Goal: Task Accomplishment & Management: Manage account settings

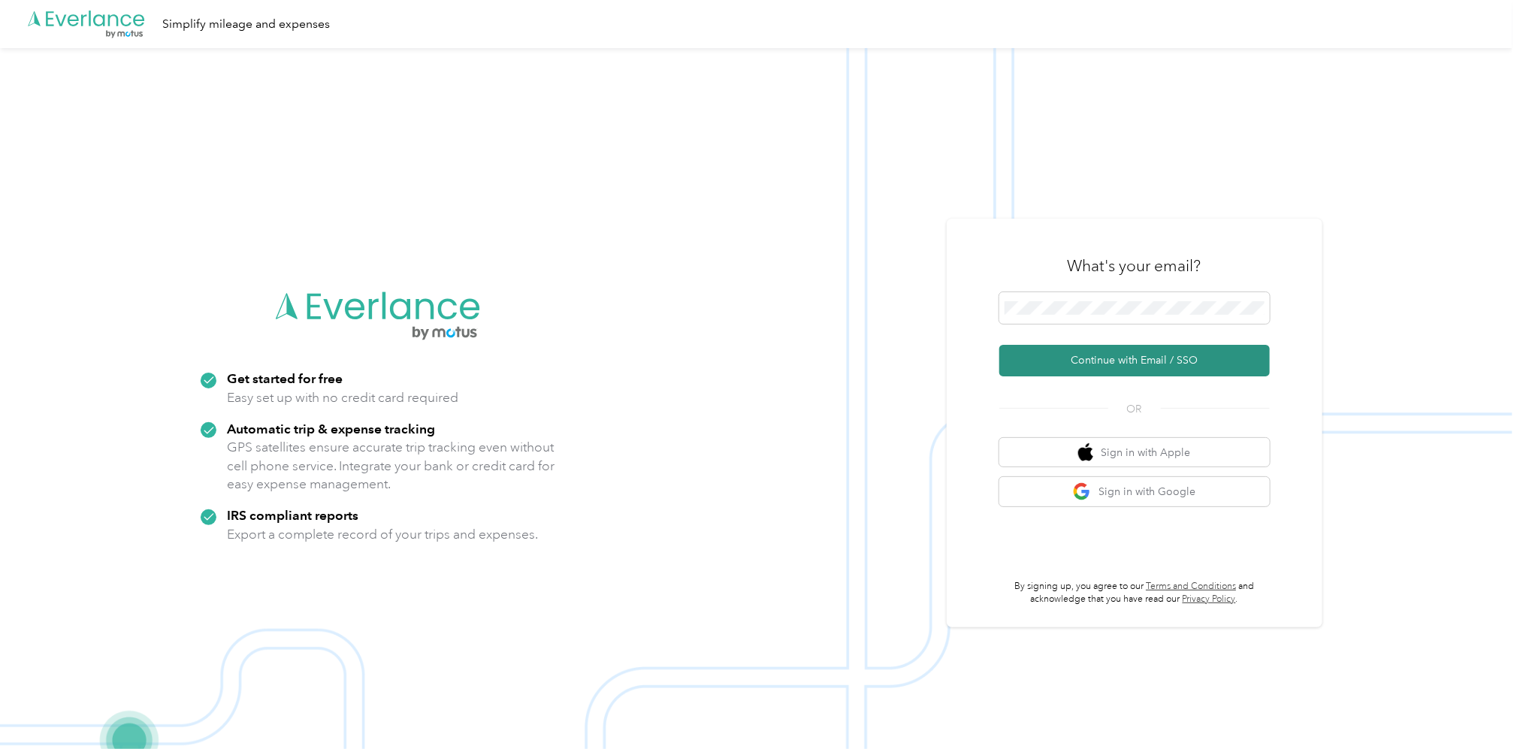
click at [1147, 361] on button "Continue with Email / SSO" at bounding box center [1134, 361] width 270 height 32
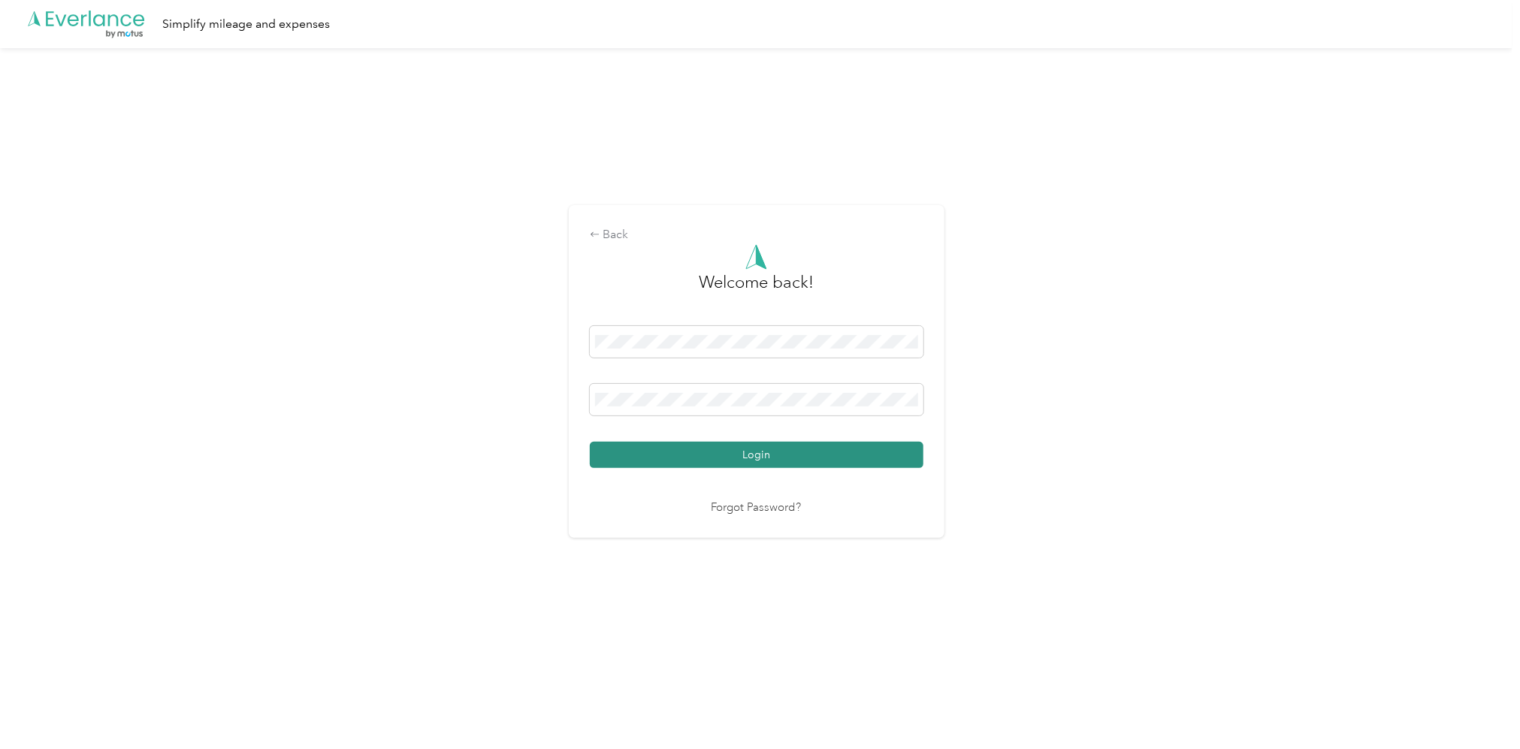
click at [763, 451] on button "Login" at bounding box center [757, 455] width 334 height 26
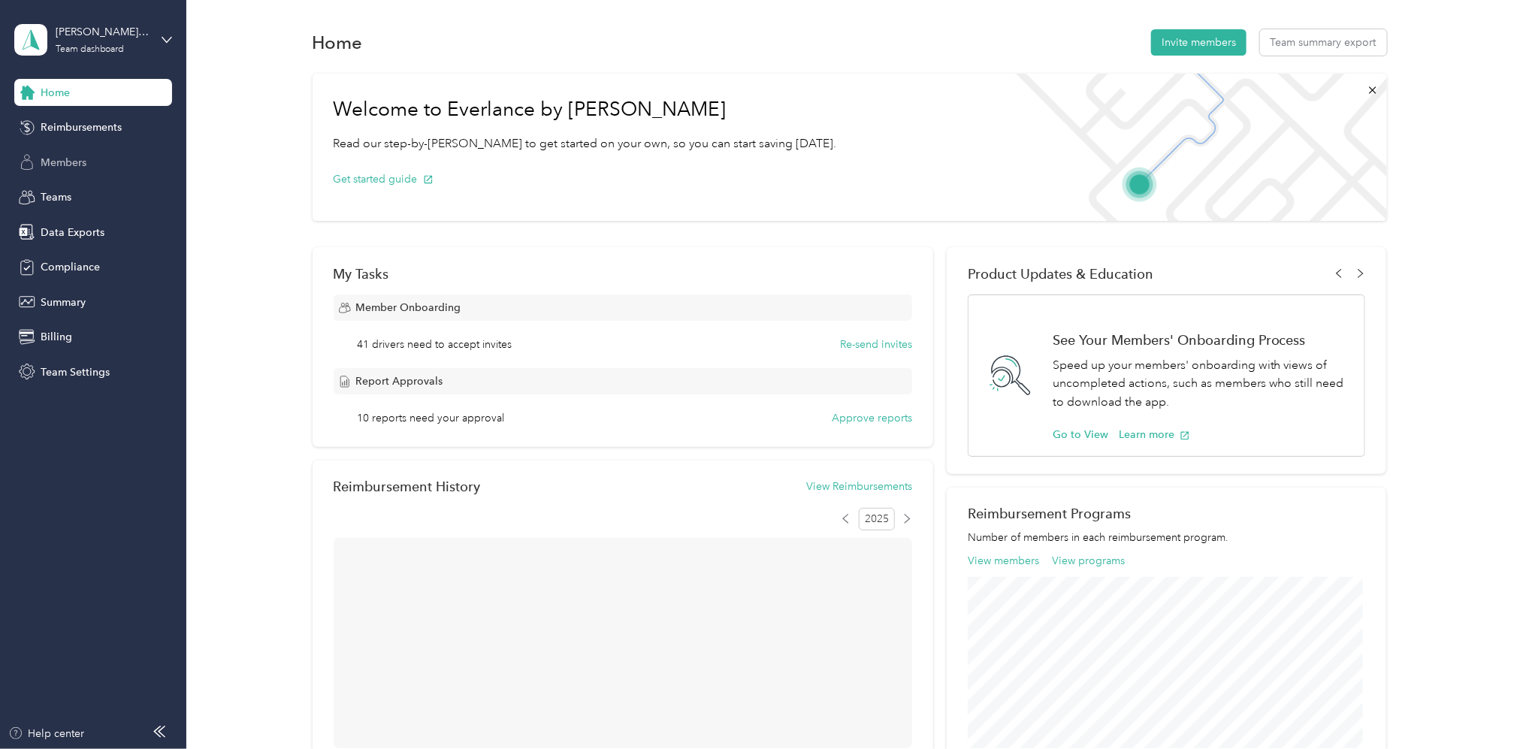
click at [62, 163] on span "Members" at bounding box center [64, 163] width 46 height 16
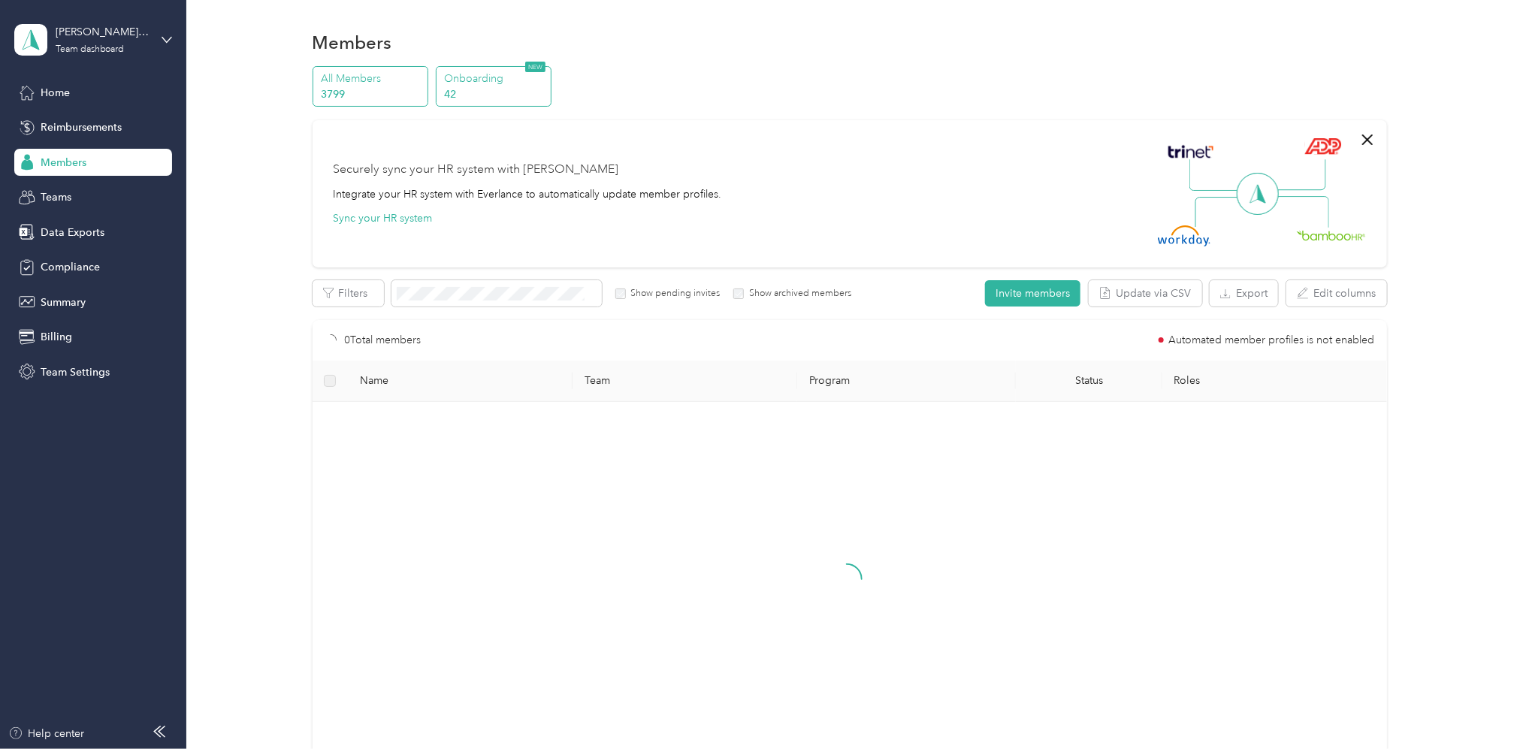
click at [485, 84] on p "Onboarding" at bounding box center [496, 79] width 102 height 16
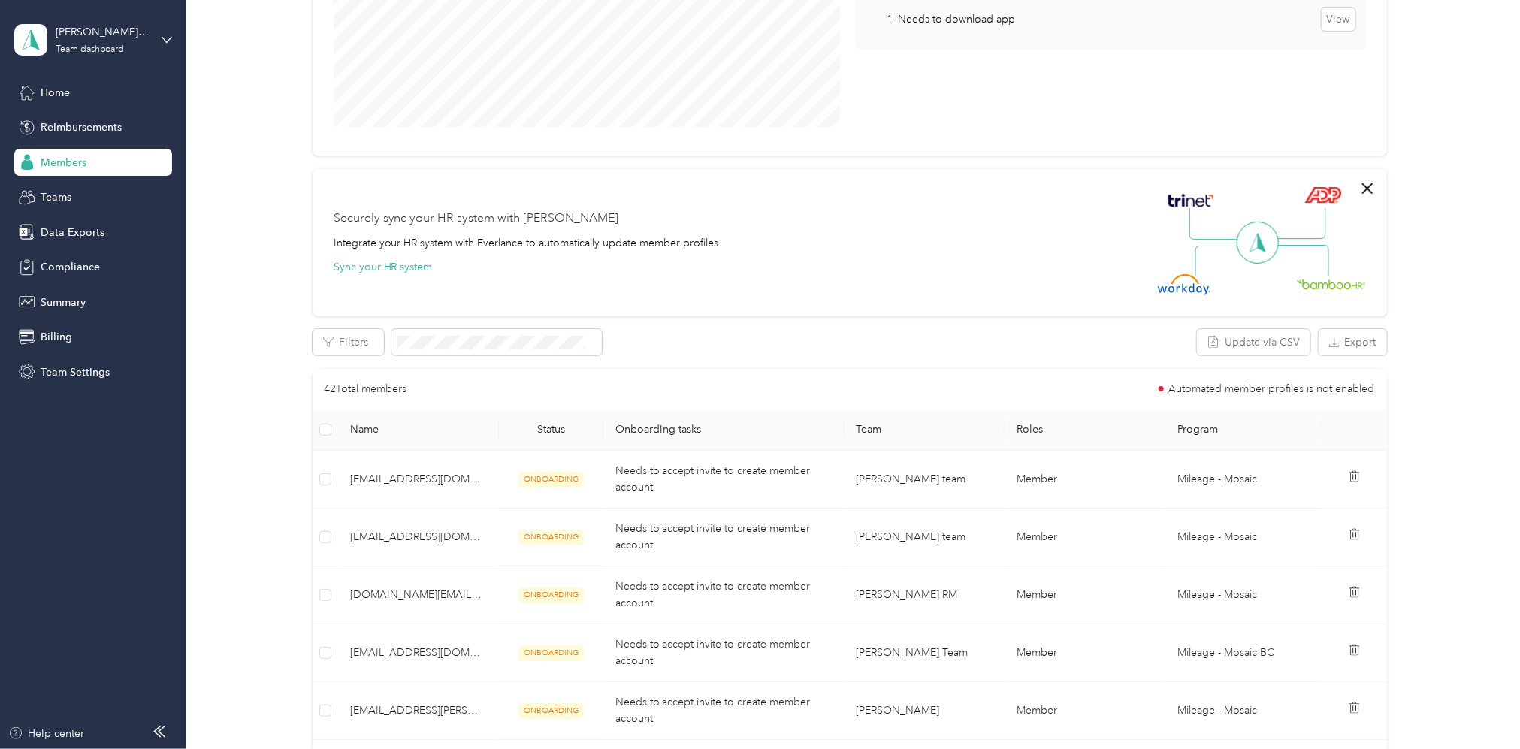
scroll to position [301, 0]
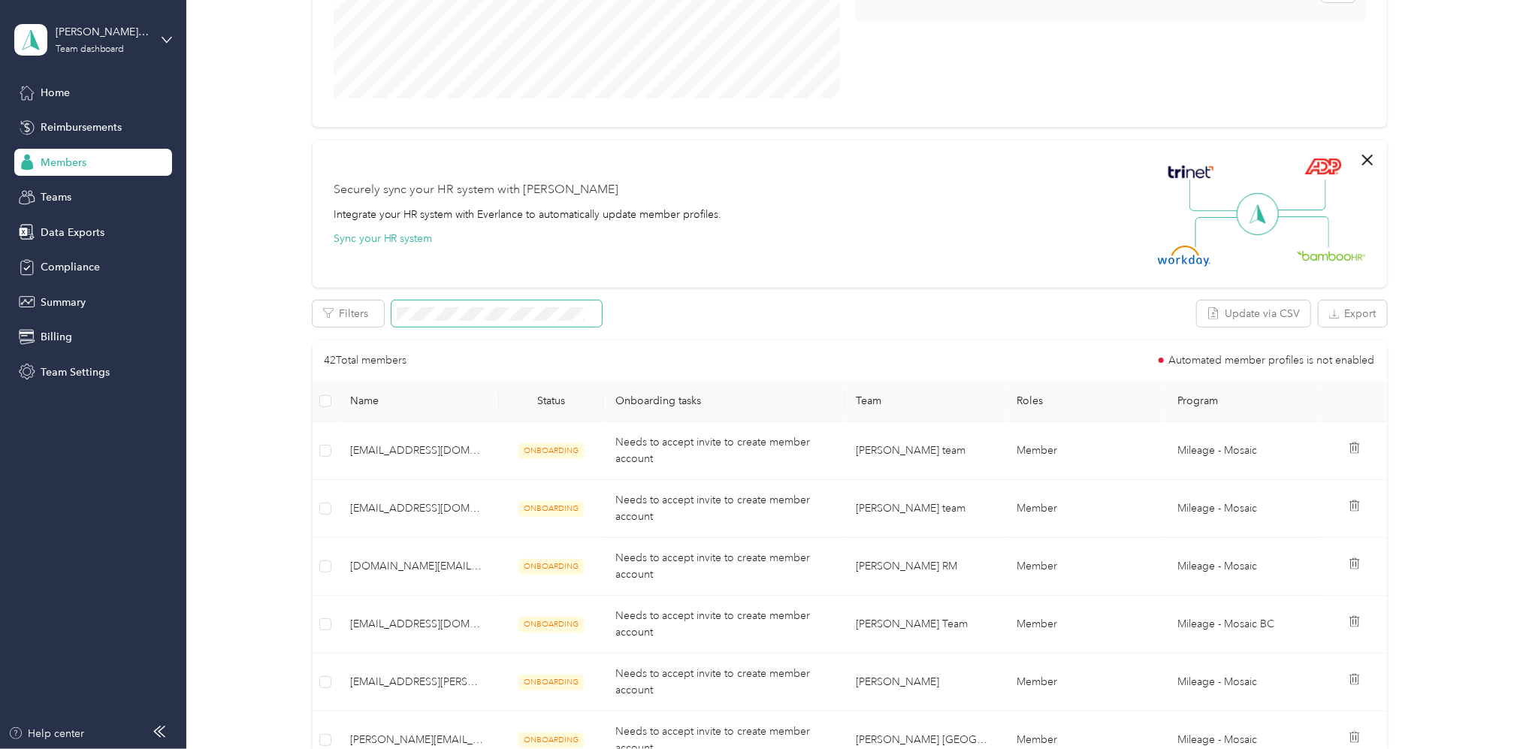
click at [445, 304] on span at bounding box center [496, 314] width 210 height 26
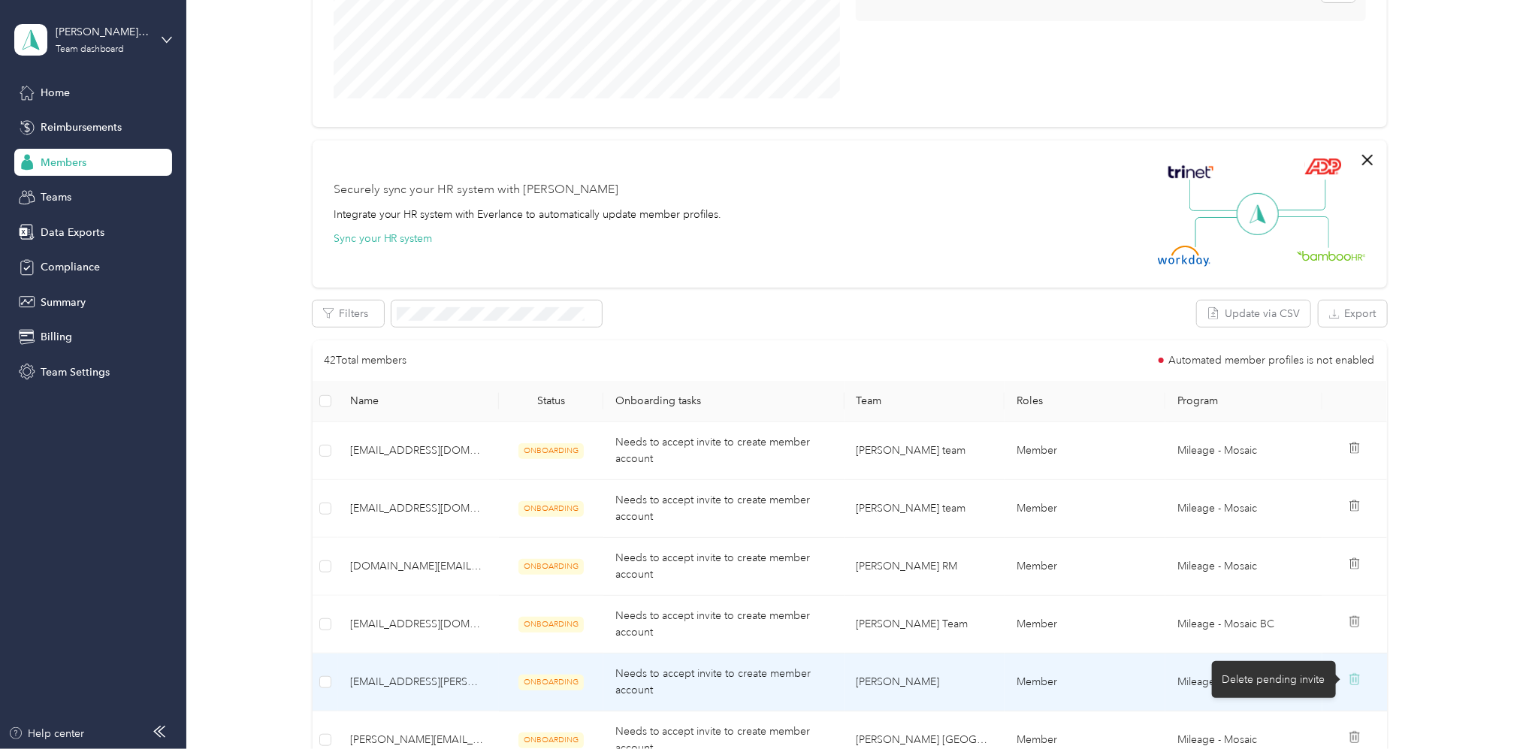
click at [1356, 682] on icon at bounding box center [1356, 680] width 0 height 5
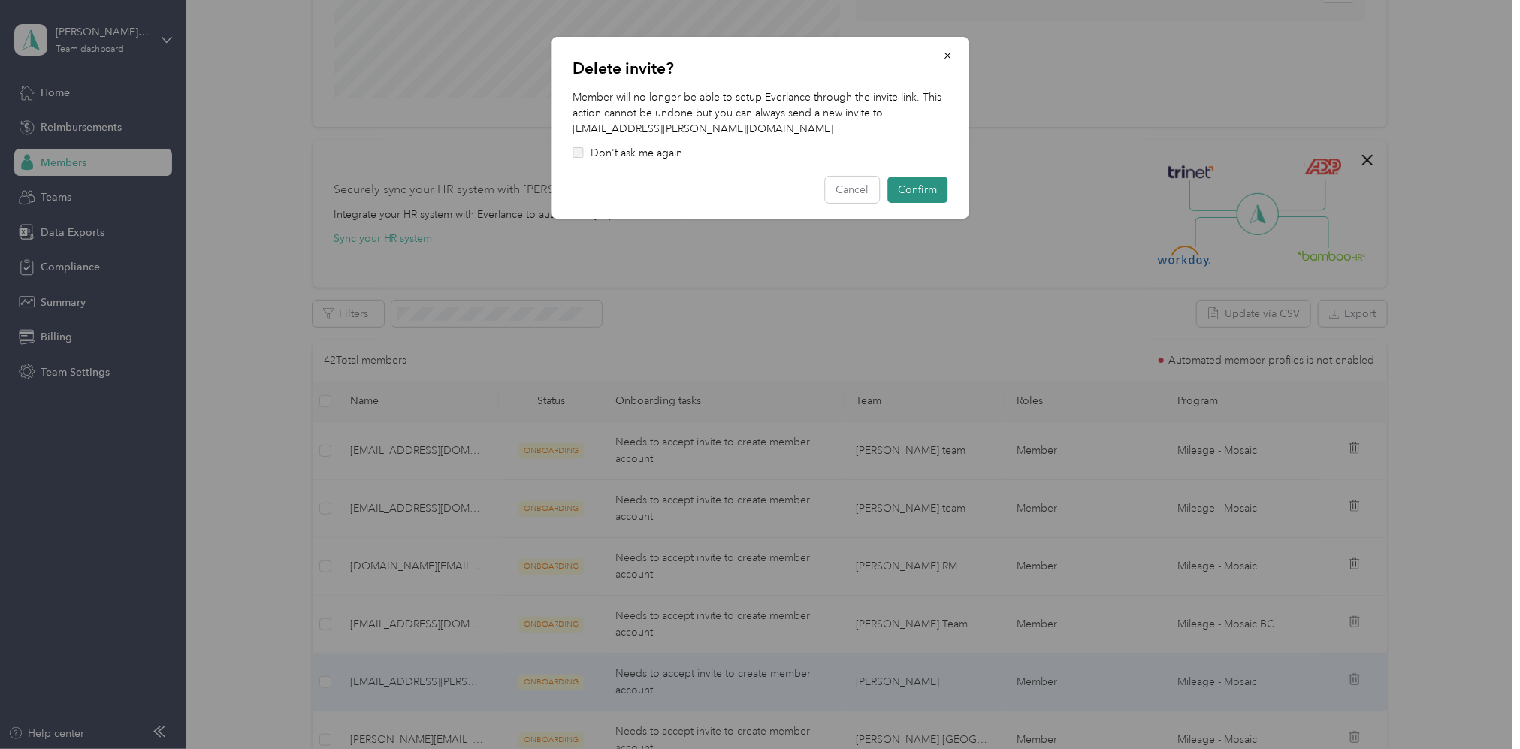
click at [924, 193] on button "Confirm" at bounding box center [917, 190] width 60 height 26
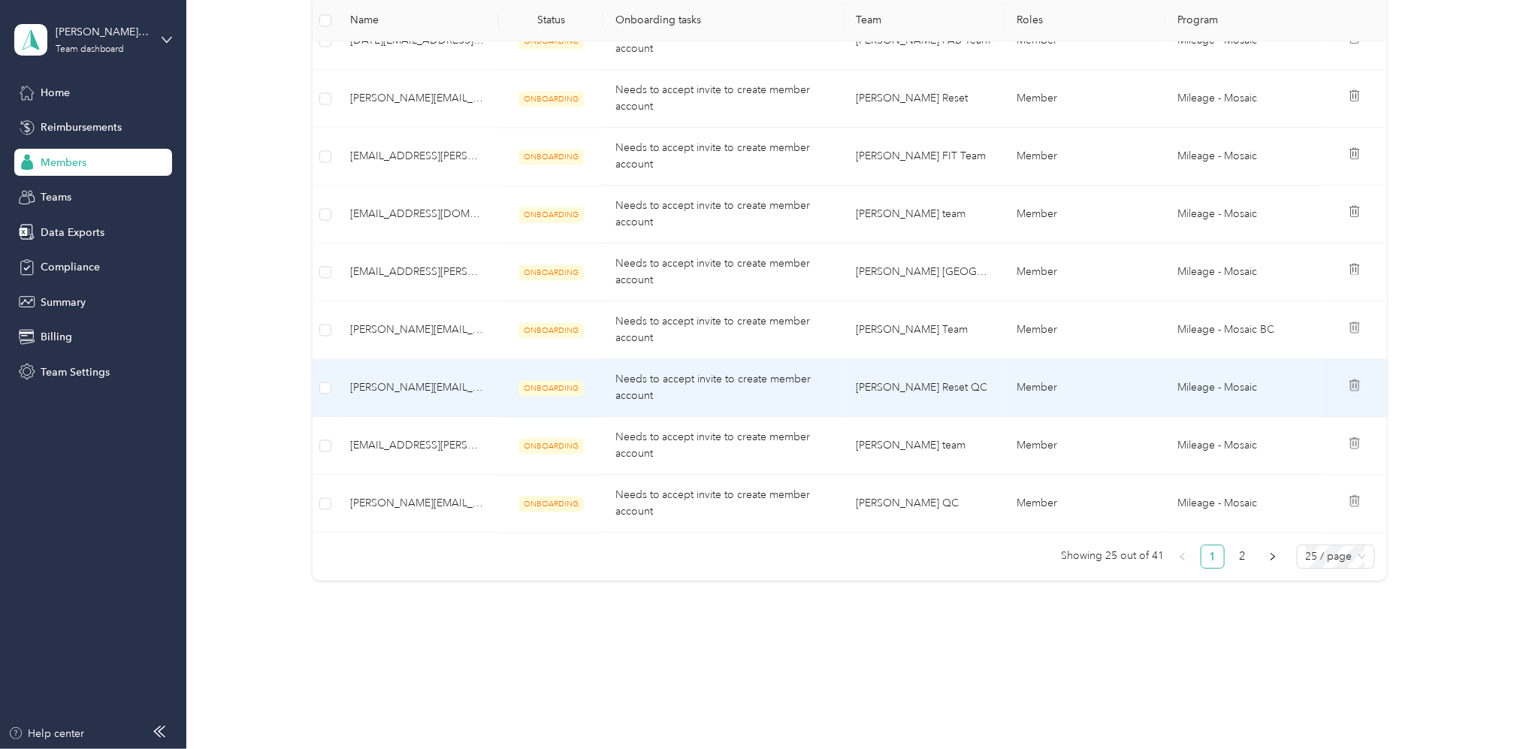
scroll to position [1637, 0]
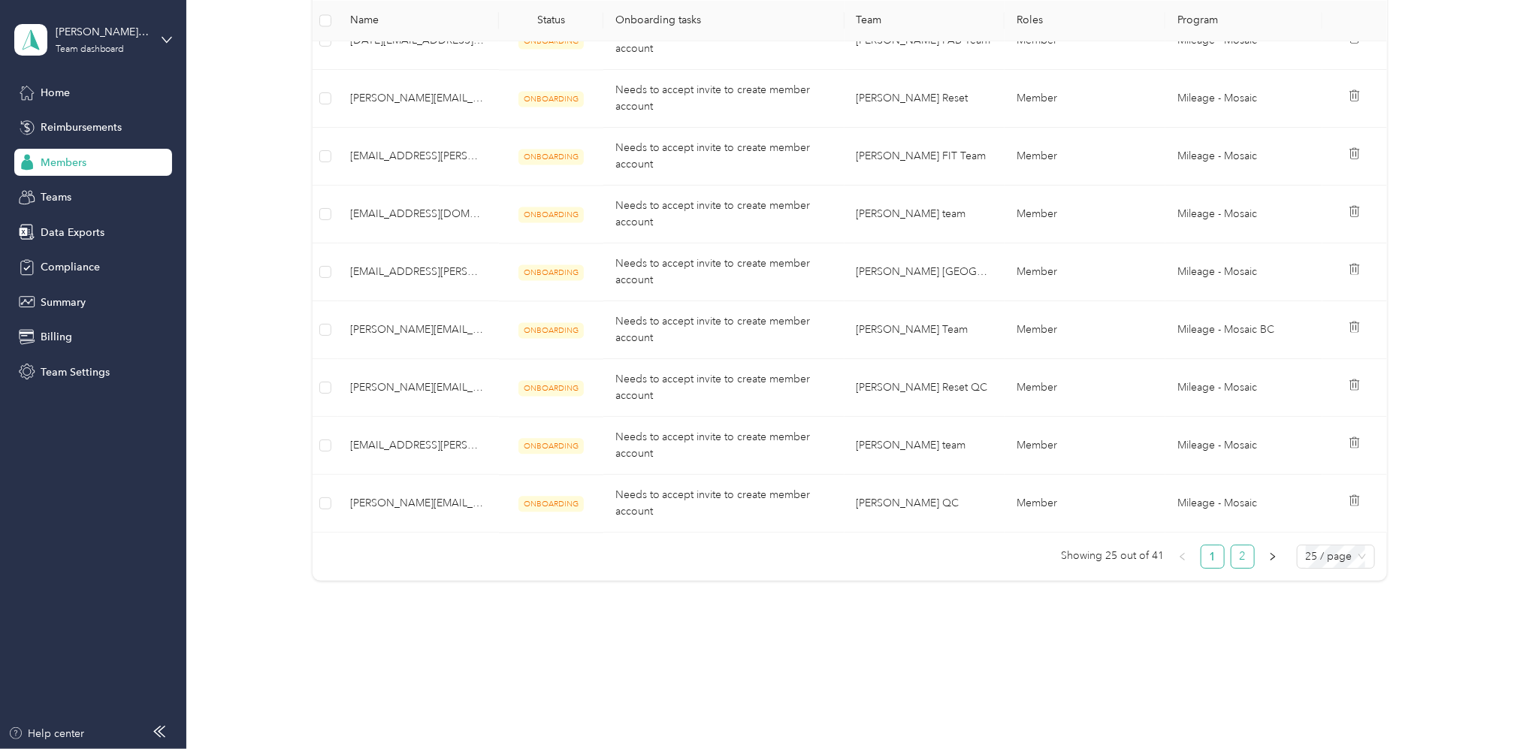
click at [1233, 559] on link "2" at bounding box center [1242, 556] width 23 height 23
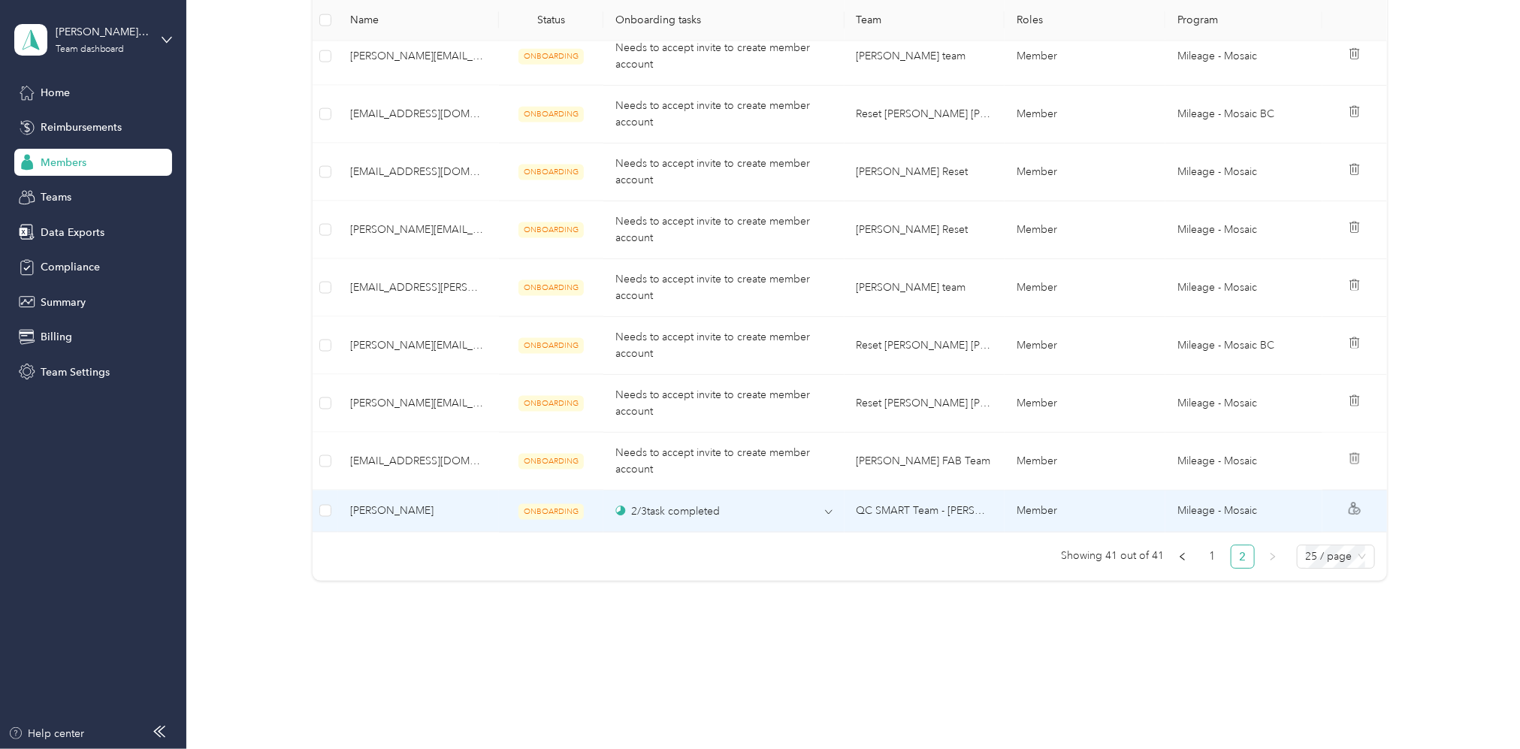
scroll to position [1100, 0]
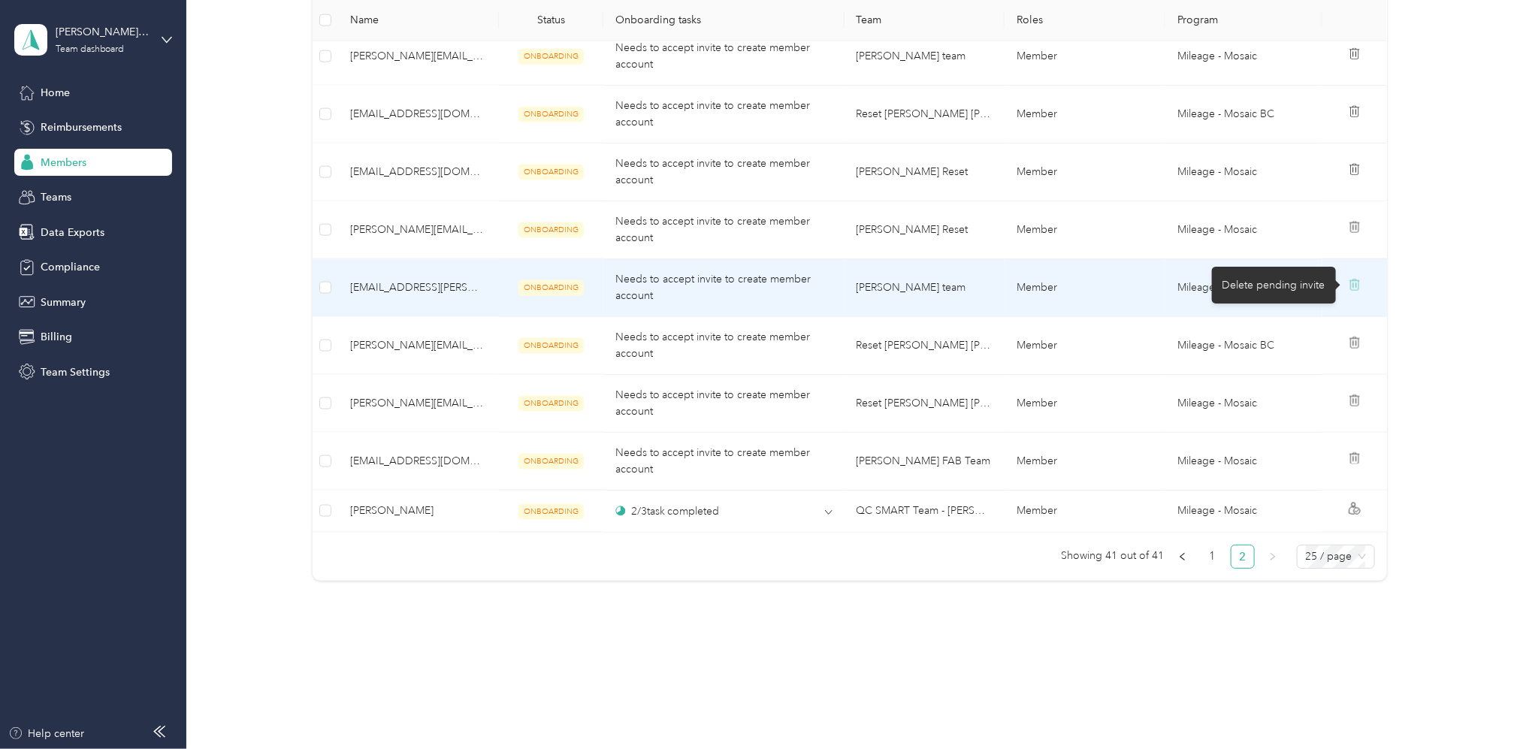
click at [1349, 286] on icon at bounding box center [1355, 285] width 12 height 12
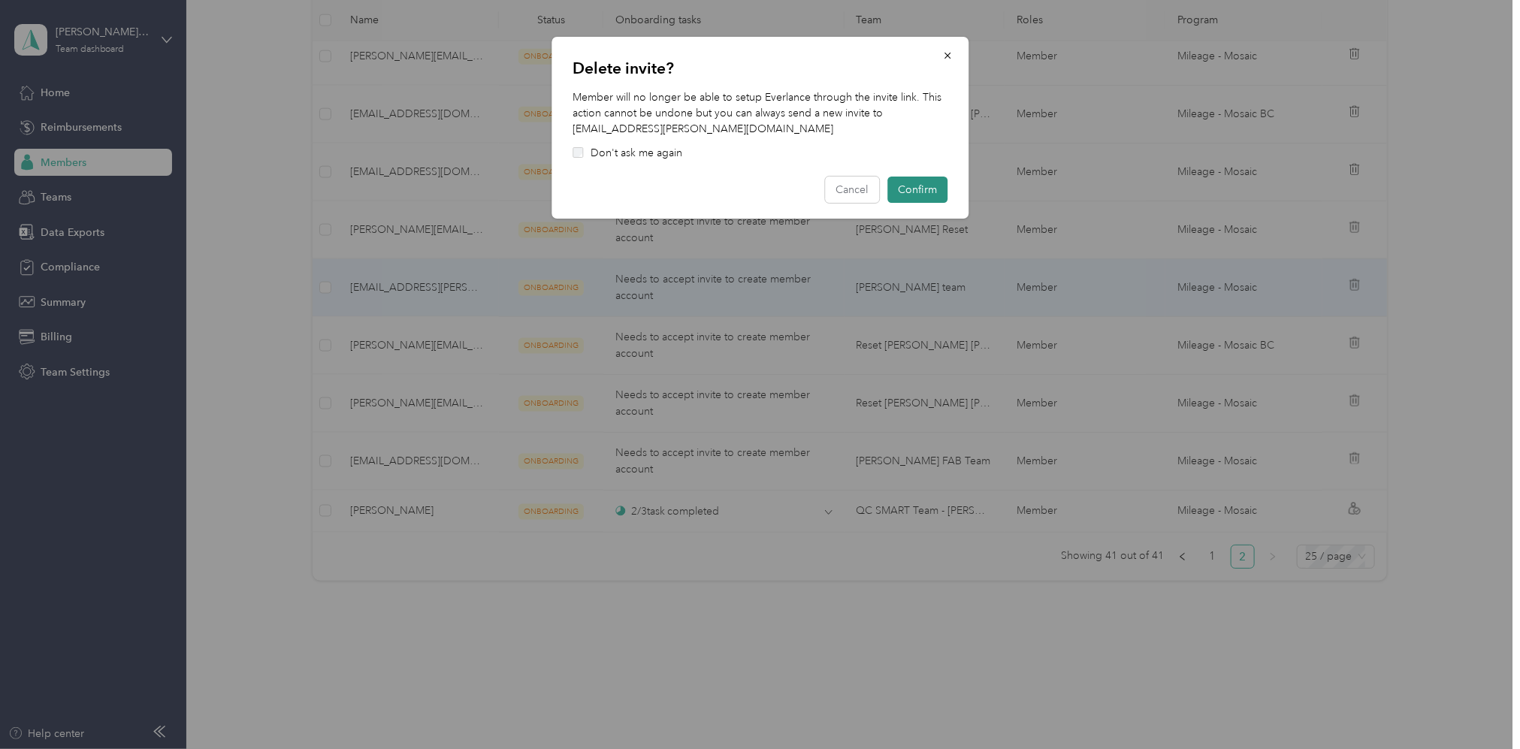
click at [911, 190] on button "Confirm" at bounding box center [917, 190] width 60 height 26
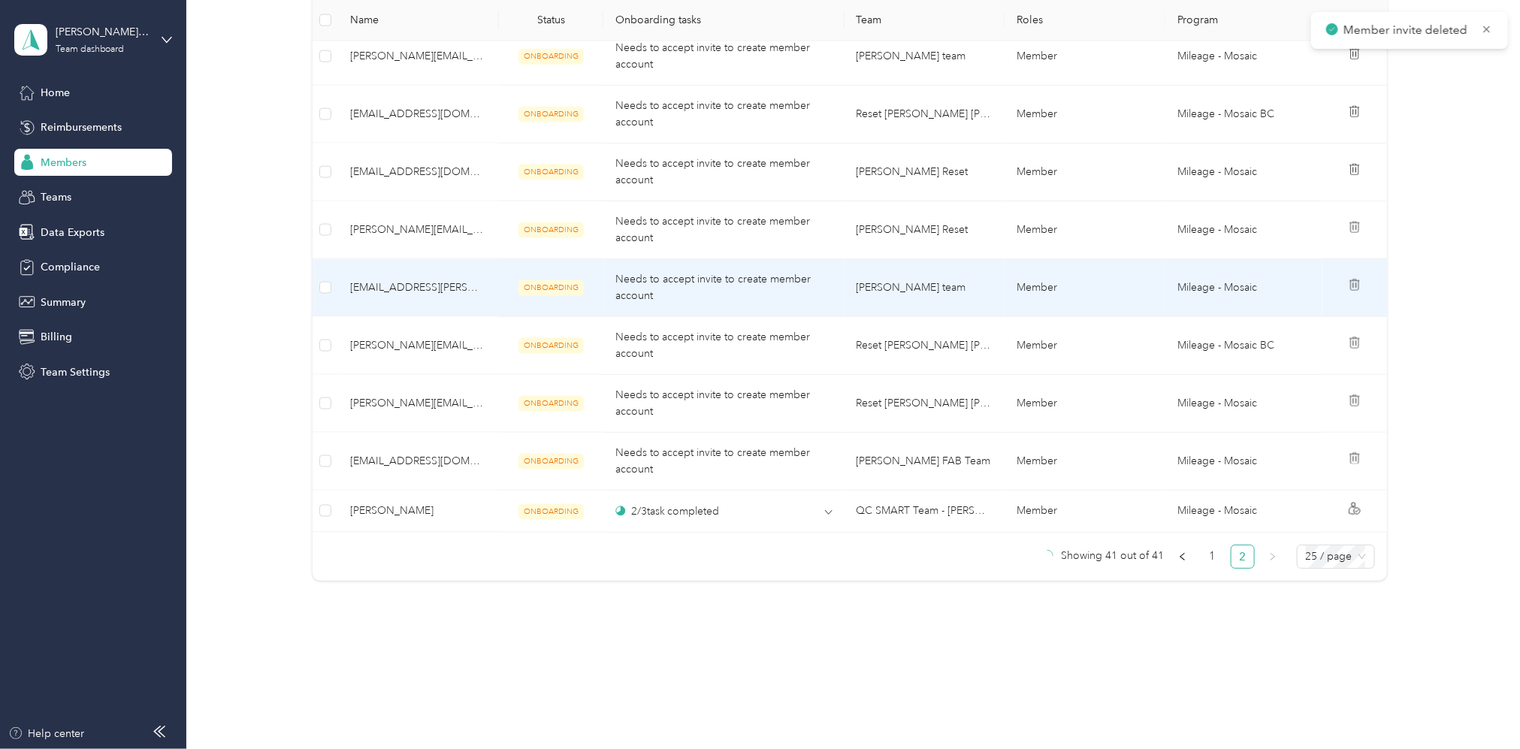
scroll to position [1042, 0]
